Goal: Find contact information: Find contact information

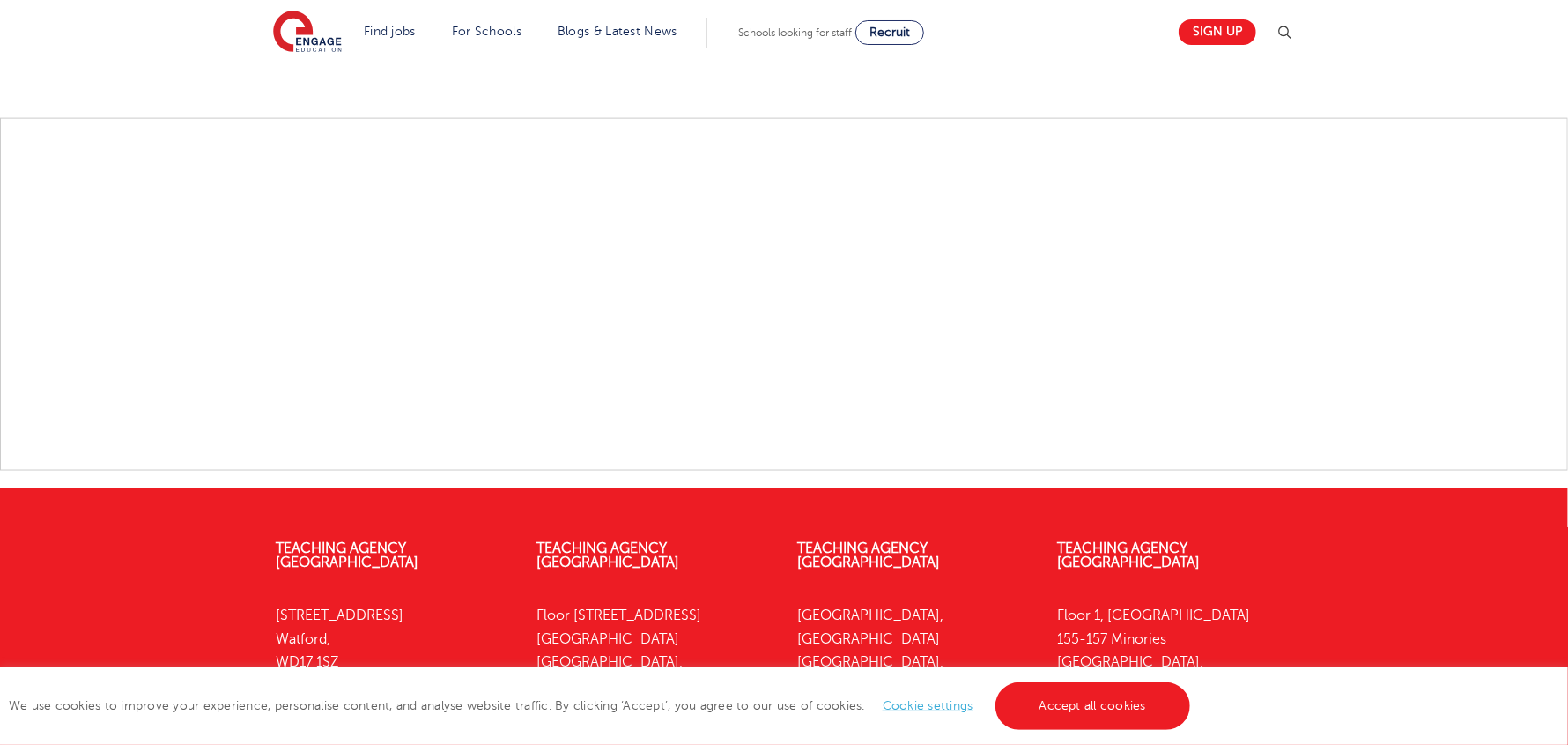
scroll to position [1668, 0]
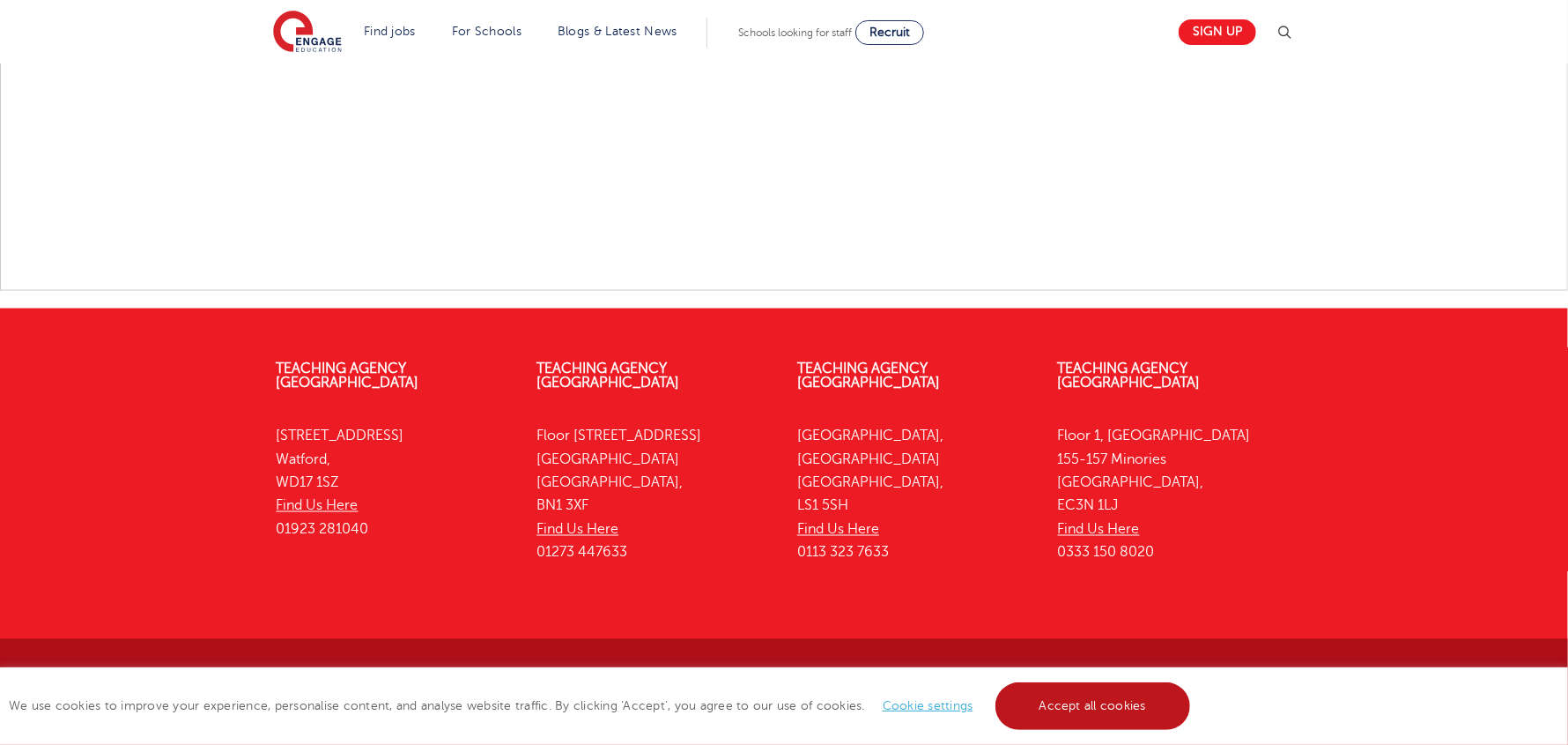
click at [1137, 712] on link "Accept all cookies" at bounding box center [1093, 706] width 196 height 48
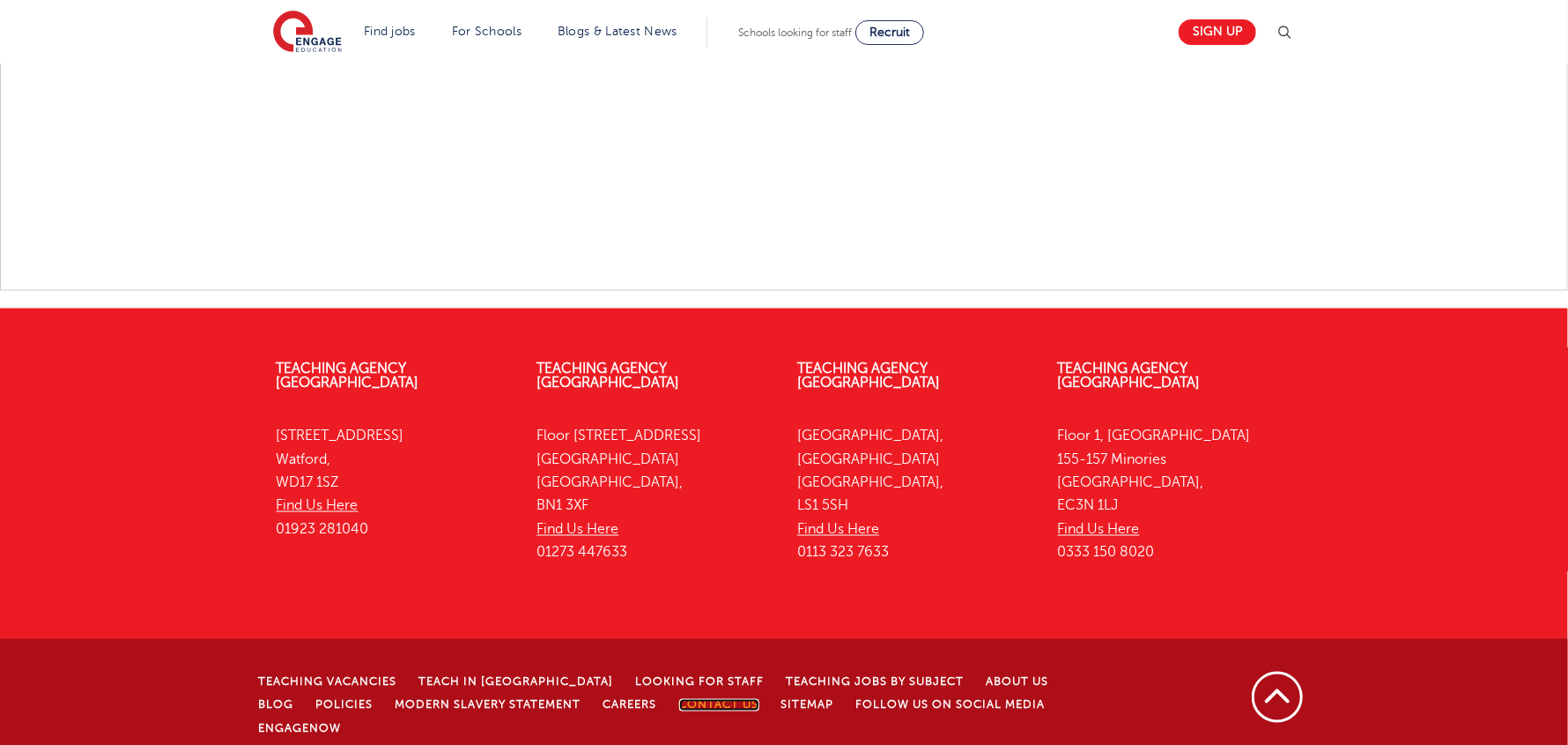
click at [679, 699] on link "Contact Us" at bounding box center [719, 705] width 81 height 12
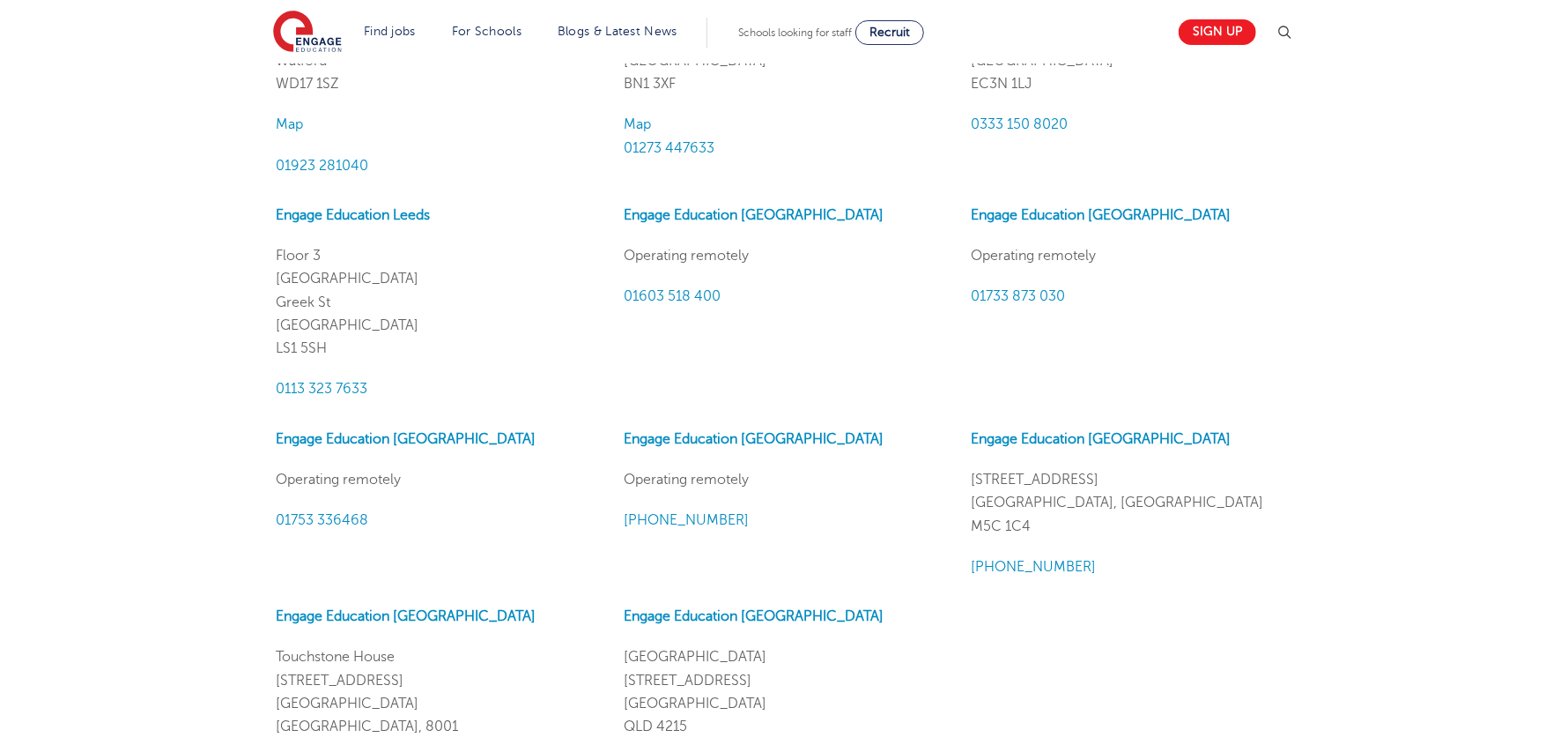
scroll to position [1320, 0]
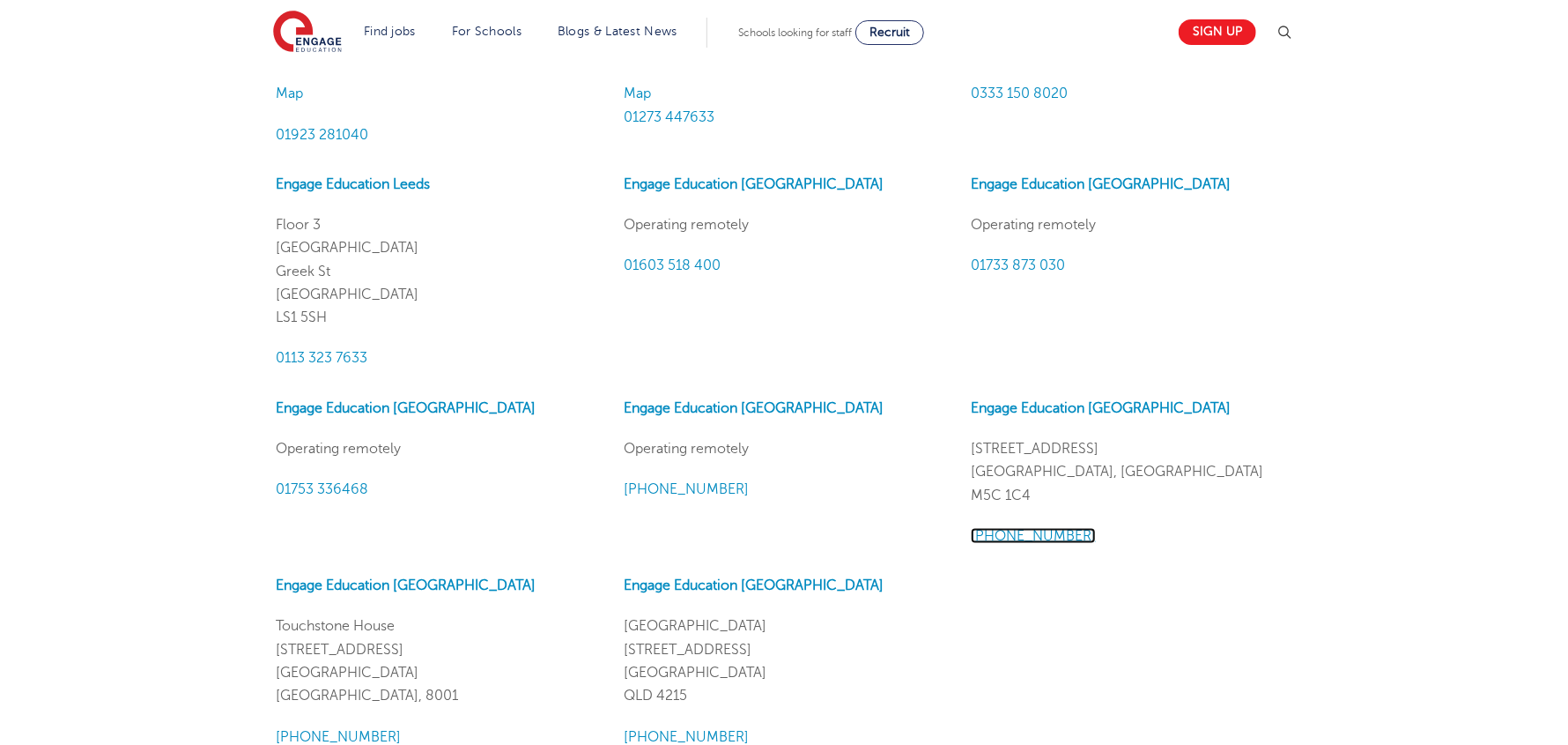
click at [1009, 534] on span "[PHONE_NUMBER]" at bounding box center [1033, 535] width 125 height 16
click at [1044, 535] on span "[PHONE_NUMBER]" at bounding box center [1033, 535] width 125 height 16
